Goal: Find specific page/section: Locate item on page

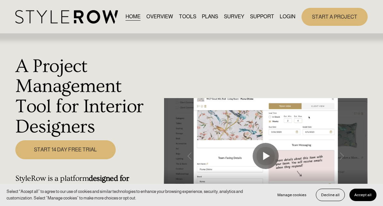
click at [296, 23] on div "START A PROJECT" at bounding box center [332, 17] width 72 height 18
click at [289, 20] on link "LOGIN" at bounding box center [288, 16] width 16 height 9
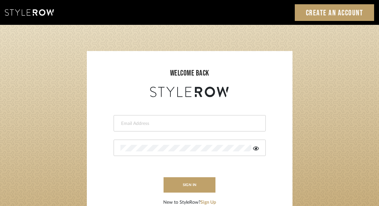
type input "[EMAIL_ADDRESS][DOMAIN_NAME]"
click at [175, 120] on input "[EMAIL_ADDRESS][DOMAIN_NAME]" at bounding box center [188, 123] width 137 height 7
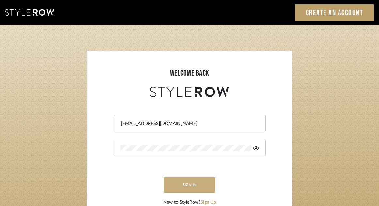
click at [183, 181] on button "sign in" at bounding box center [190, 184] width 52 height 15
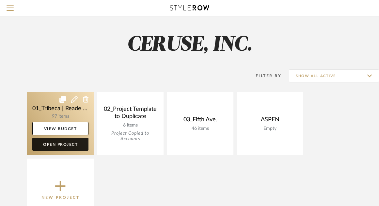
click at [63, 143] on link "Open Project" at bounding box center [60, 143] width 56 height 13
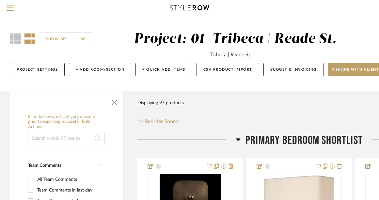
click at [55, 137] on input at bounding box center [66, 138] width 76 height 13
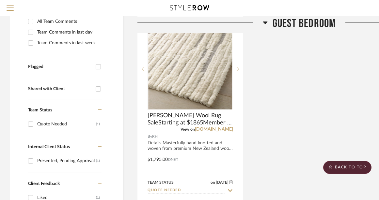
scroll to position [161, 0]
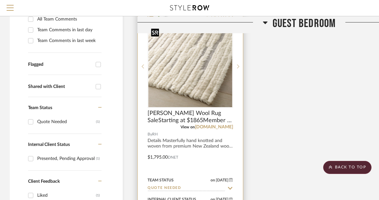
type input "morse"
click at [186, 83] on img "0" at bounding box center [190, 67] width 84 height 82
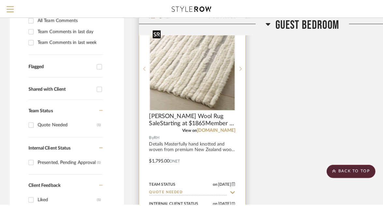
scroll to position [0, 0]
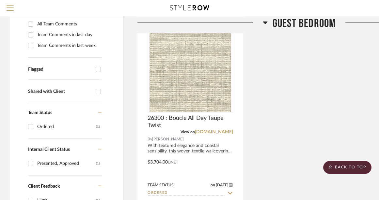
scroll to position [157, 0]
